Goal: Task Accomplishment & Management: Use online tool/utility

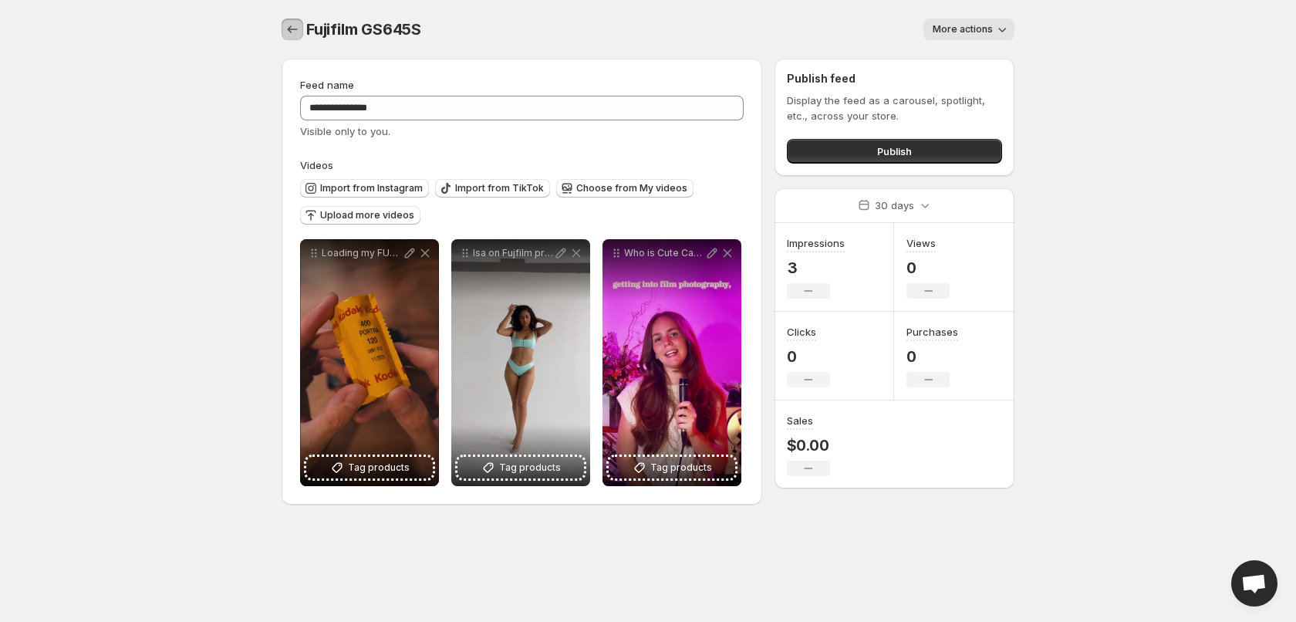
click at [297, 29] on icon "Settings" at bounding box center [292, 29] width 15 height 15
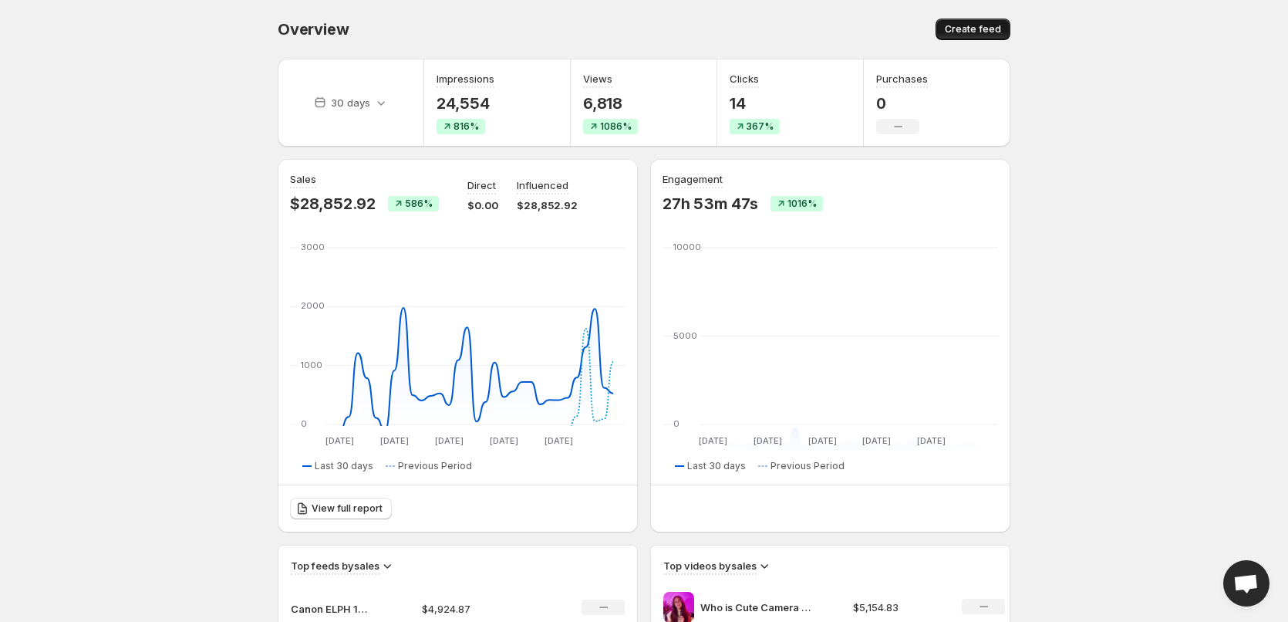
click at [968, 28] on span "Create feed" at bounding box center [973, 29] width 56 height 12
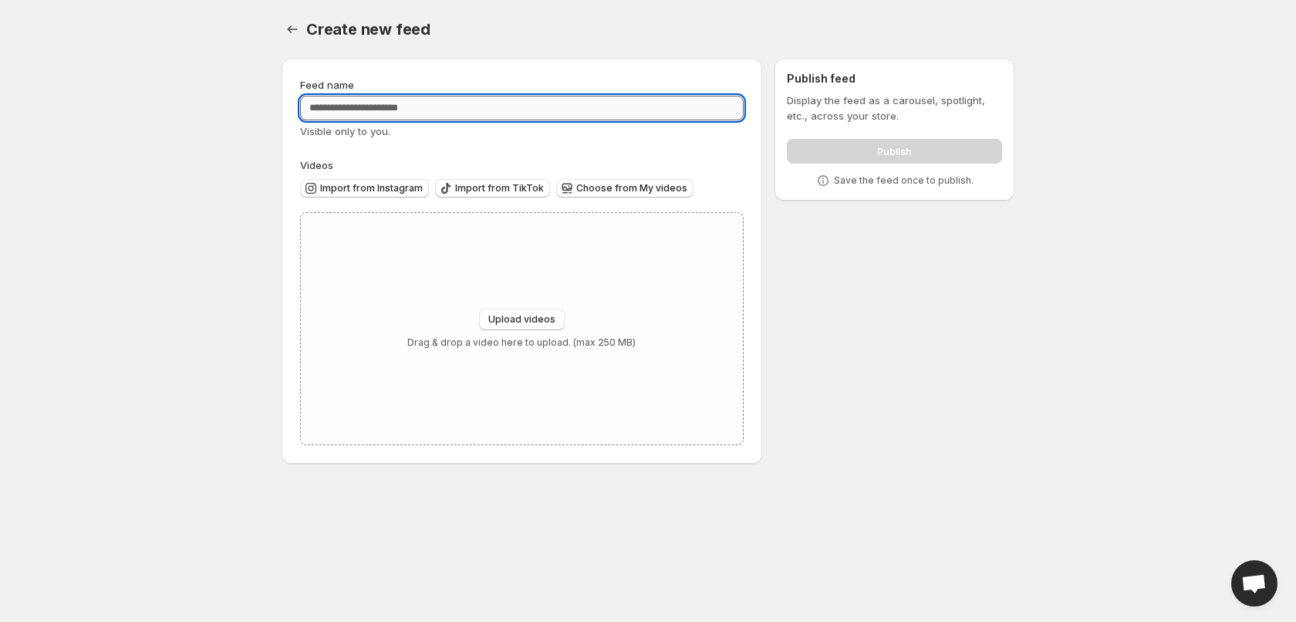
click at [431, 109] on input "Feed name" at bounding box center [522, 108] width 444 height 25
type input "**********"
click at [382, 188] on span "Import from Instagram" at bounding box center [371, 188] width 103 height 12
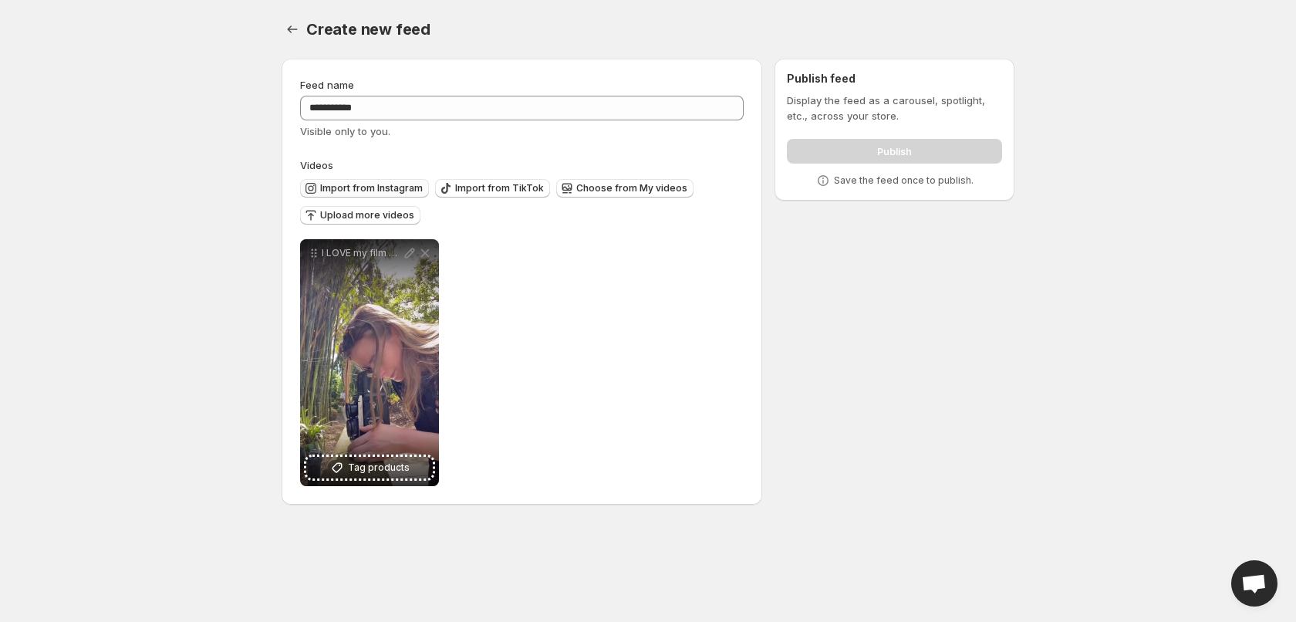
click at [357, 185] on span "Import from Instagram" at bounding box center [371, 188] width 103 height 12
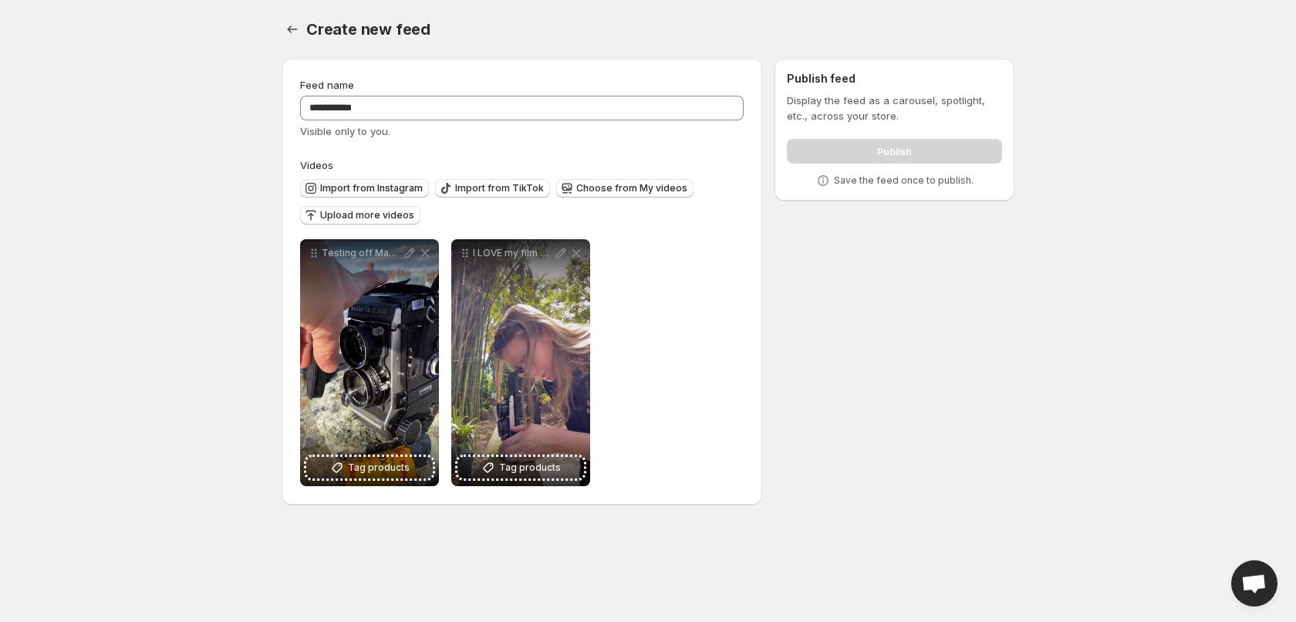
click at [378, 185] on span "Import from Instagram" at bounding box center [371, 188] width 103 height 12
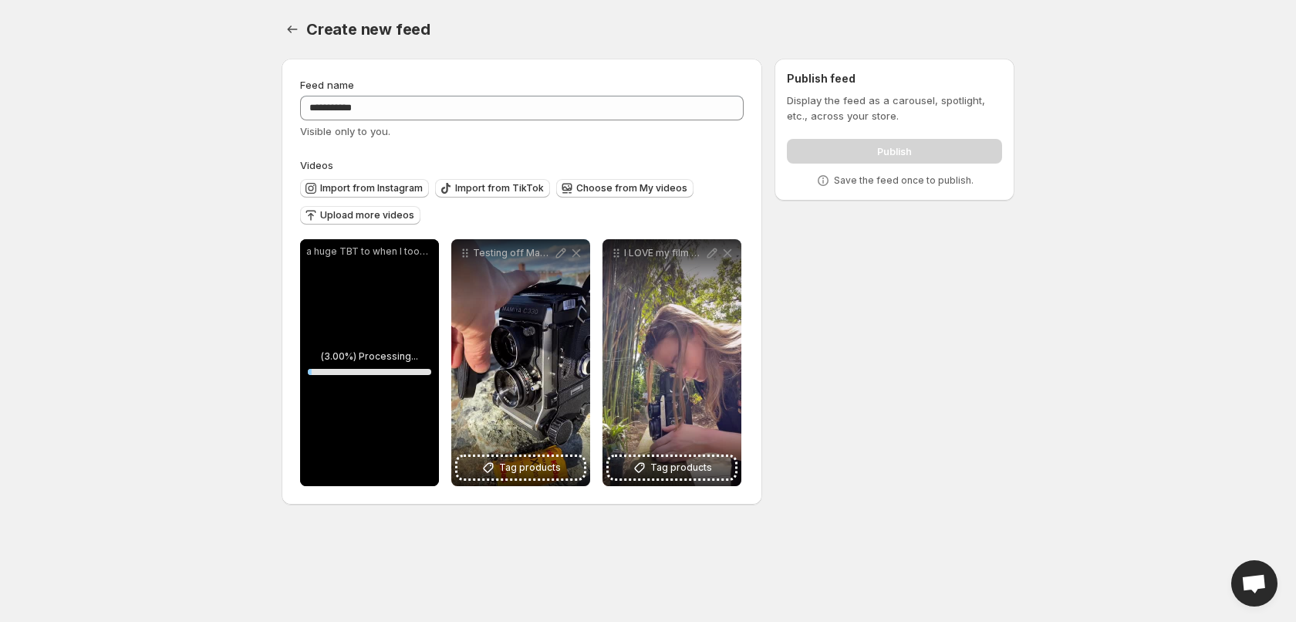
click at [653, 186] on span "Choose from My videos" at bounding box center [631, 188] width 111 height 12
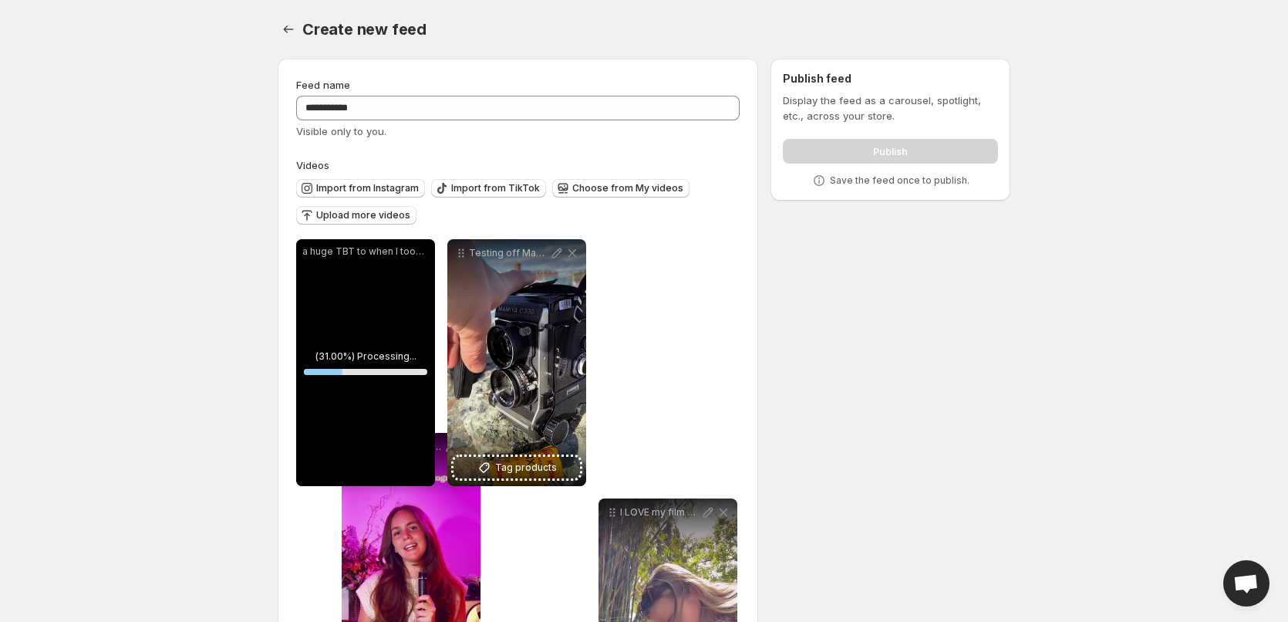
drag, startPoint x: 316, startPoint y: 258, endPoint x: 364, endPoint y: 458, distance: 205.7
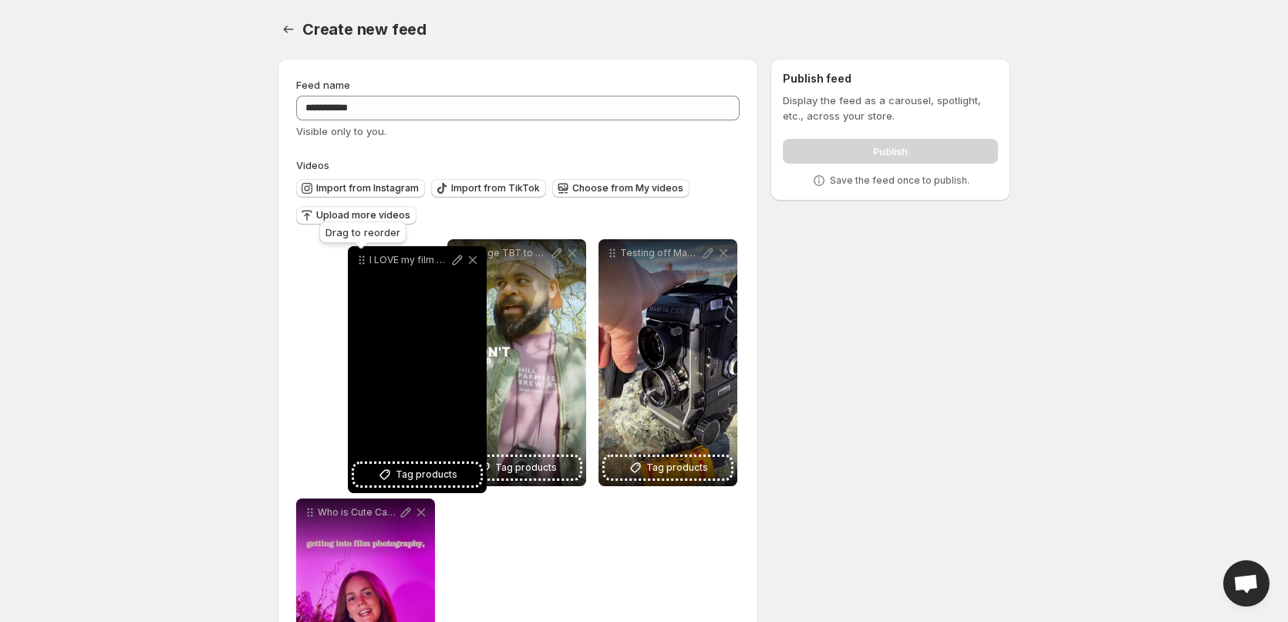
drag, startPoint x: 617, startPoint y: 257, endPoint x: 366, endPoint y: 264, distance: 250.8
click at [366, 264] on icon at bounding box center [361, 259] width 15 height 15
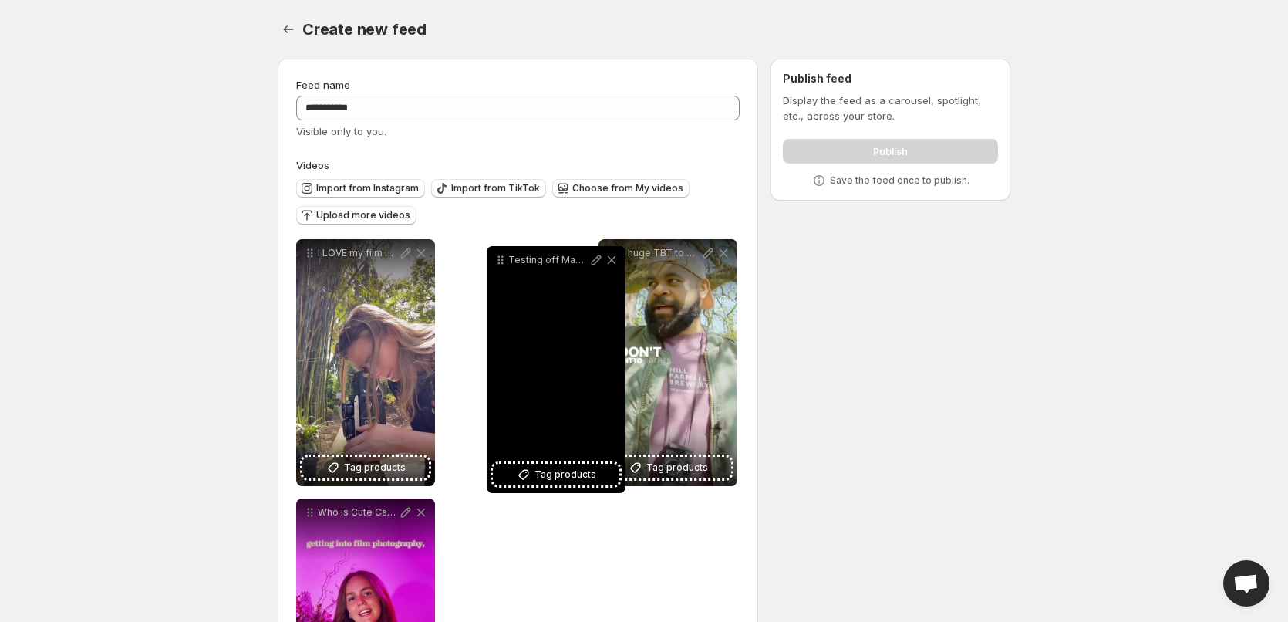
drag, startPoint x: 610, startPoint y: 256, endPoint x: 487, endPoint y: 263, distance: 122.9
click at [493, 263] on icon at bounding box center [500, 259] width 15 height 15
